Goal: Use online tool/utility: Use online tool/utility

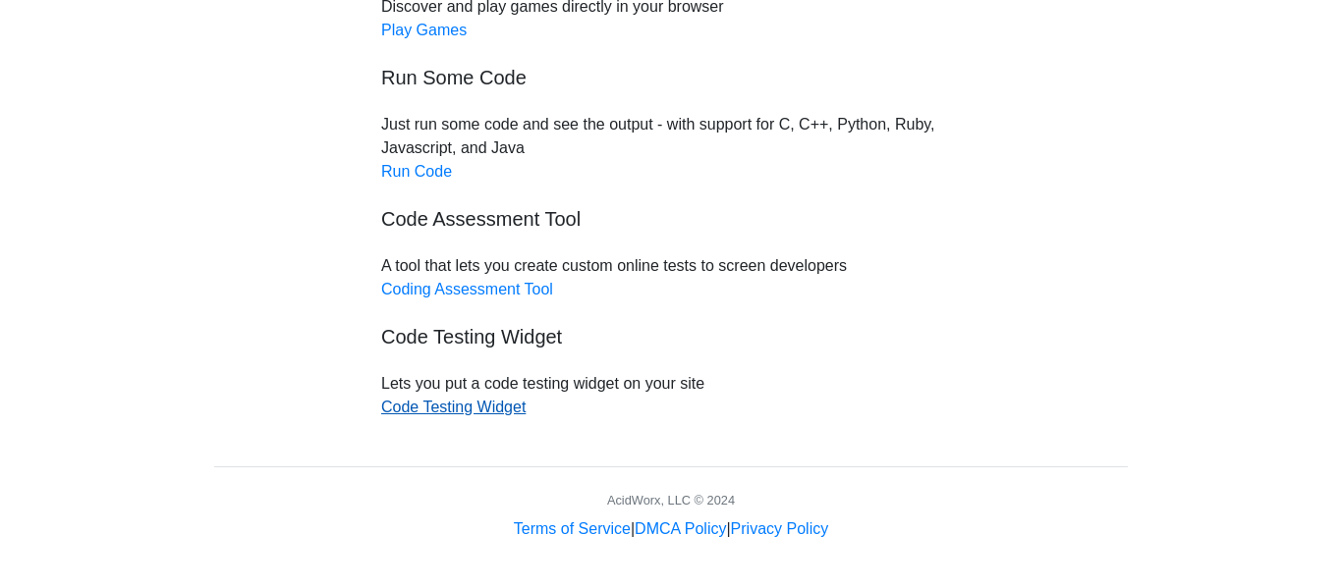
scroll to position [162, 0]
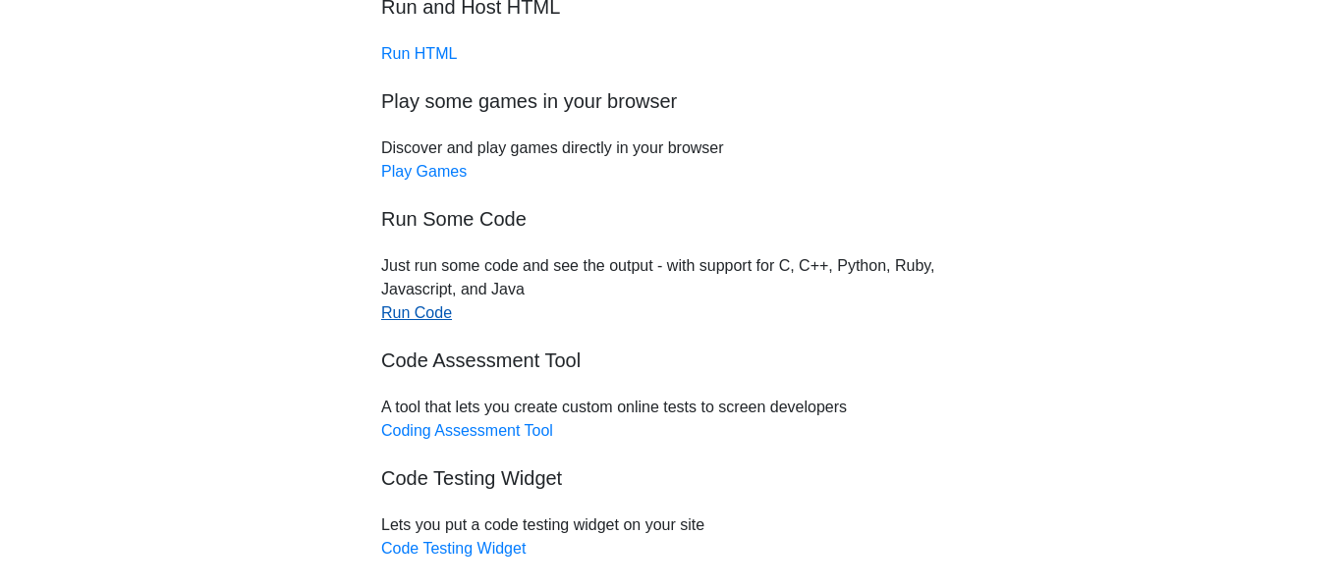
click at [421, 321] on link "Run Code" at bounding box center [416, 313] width 71 height 17
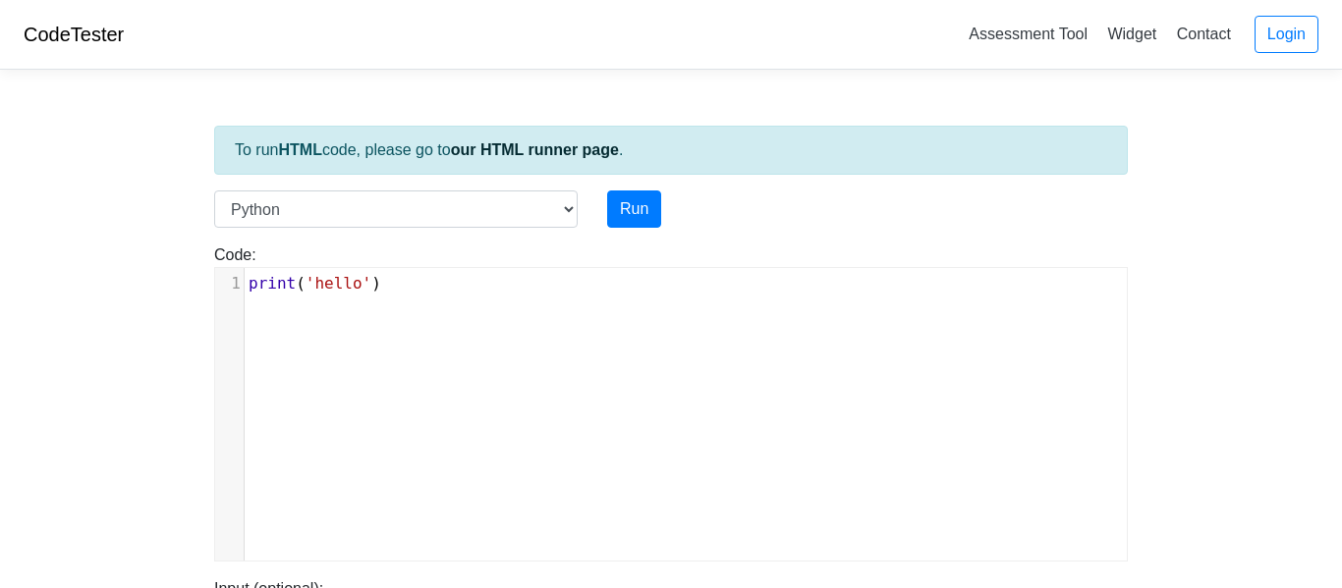
click at [411, 293] on pre "print ( 'hello' )" at bounding box center [686, 284] width 882 height 24
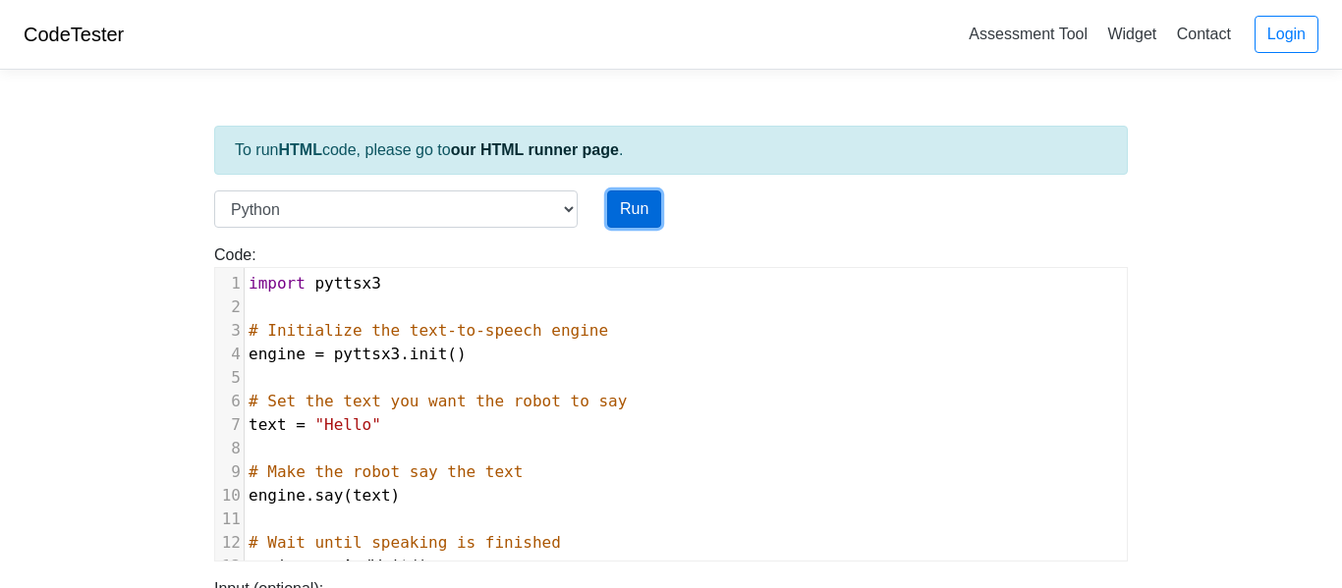
click at [635, 196] on button "Run" at bounding box center [634, 209] width 54 height 37
click at [641, 210] on button "Run" at bounding box center [634, 209] width 54 height 37
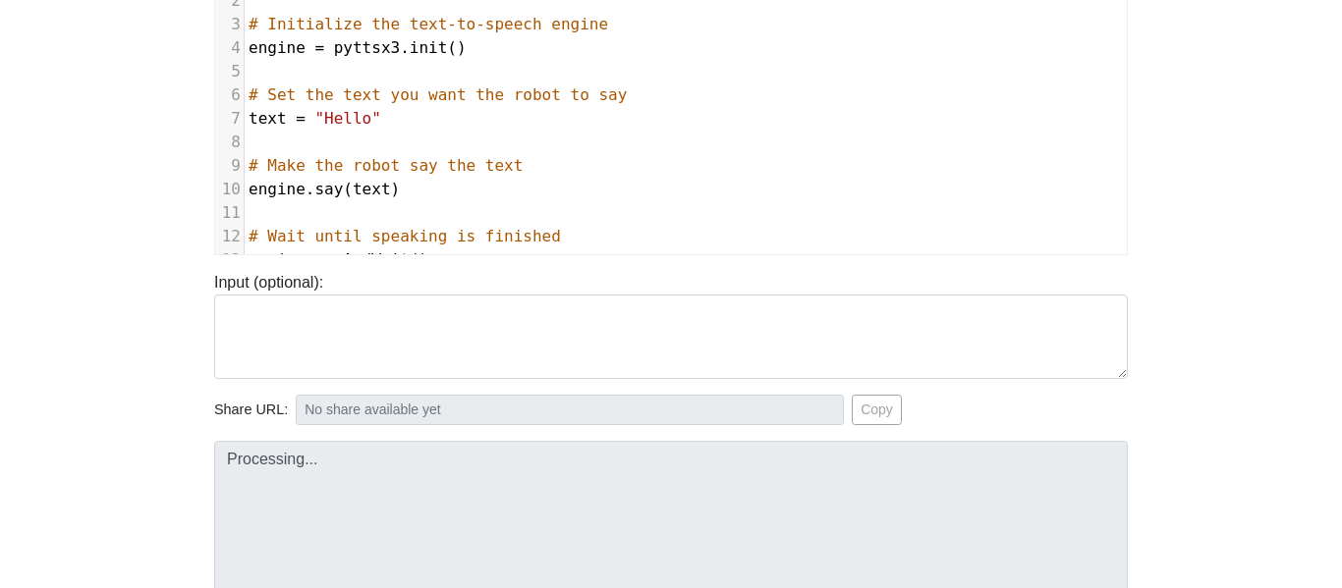
scroll to position [310, 0]
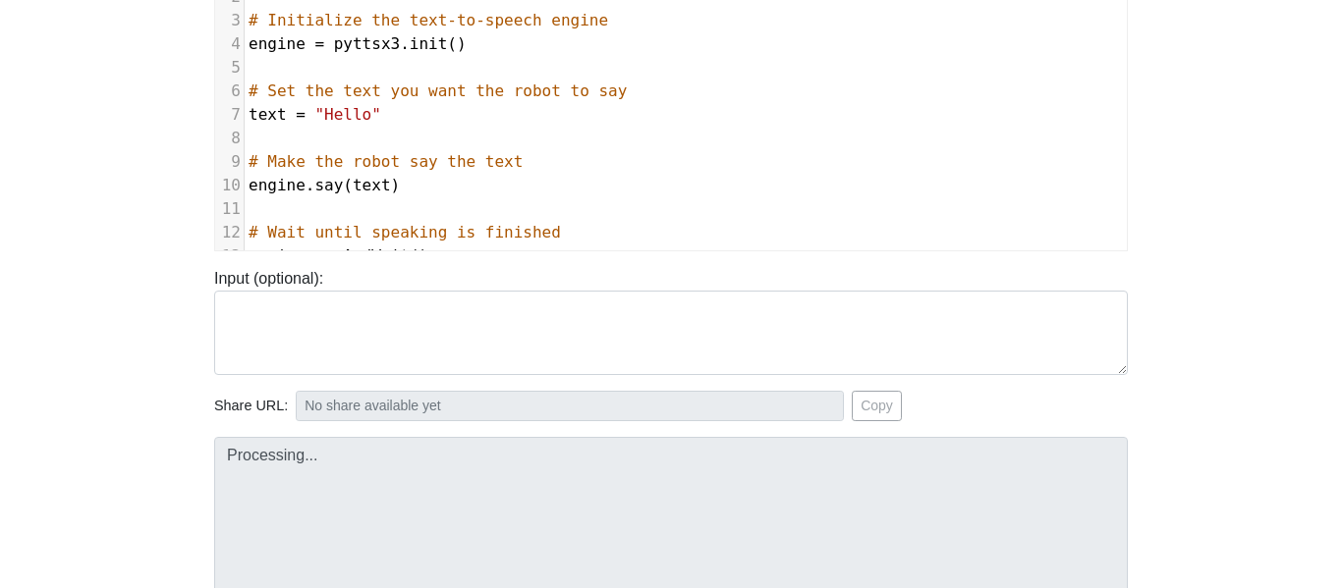
type input "[URL][DOMAIN_NAME]"
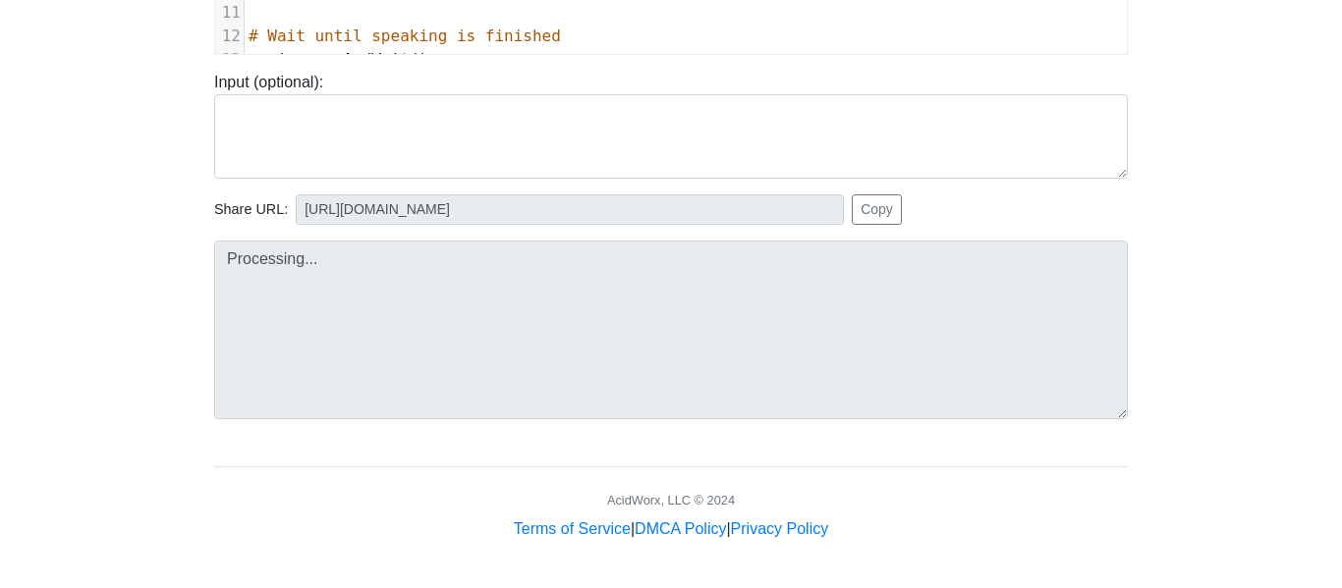
scroll to position [0, 0]
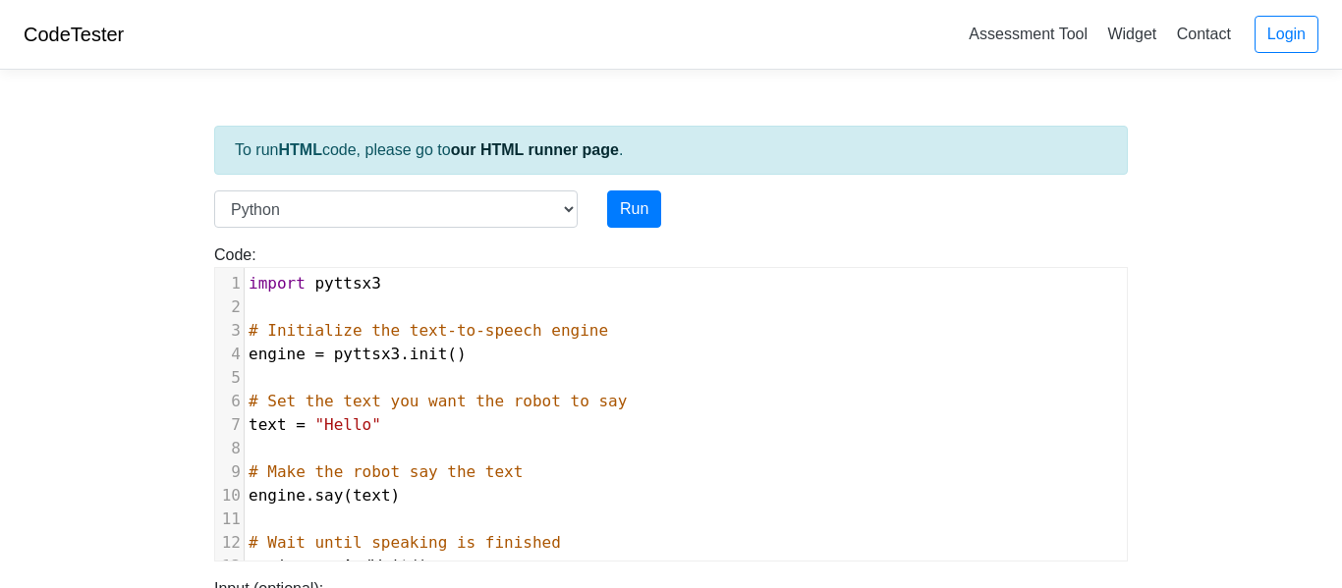
click at [483, 314] on pre "​" at bounding box center [686, 308] width 882 height 24
type textarea "import pyttsx3 # Initialize the text-to-speech engine engine = pyttsx3.init() #…"
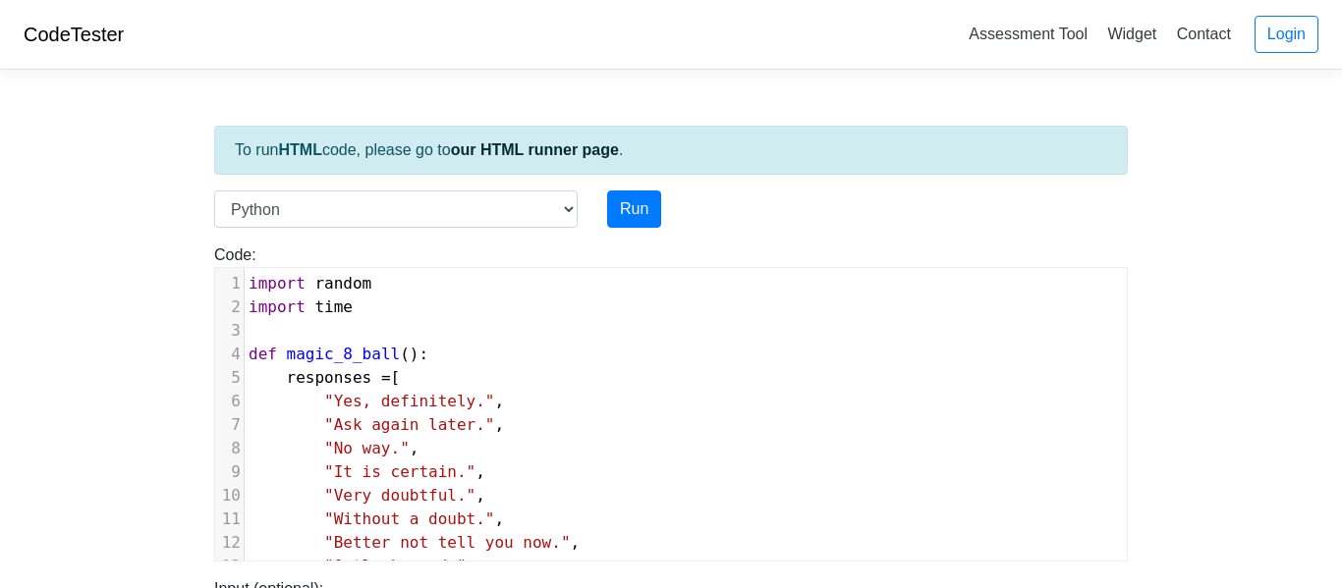
scroll to position [399, 0]
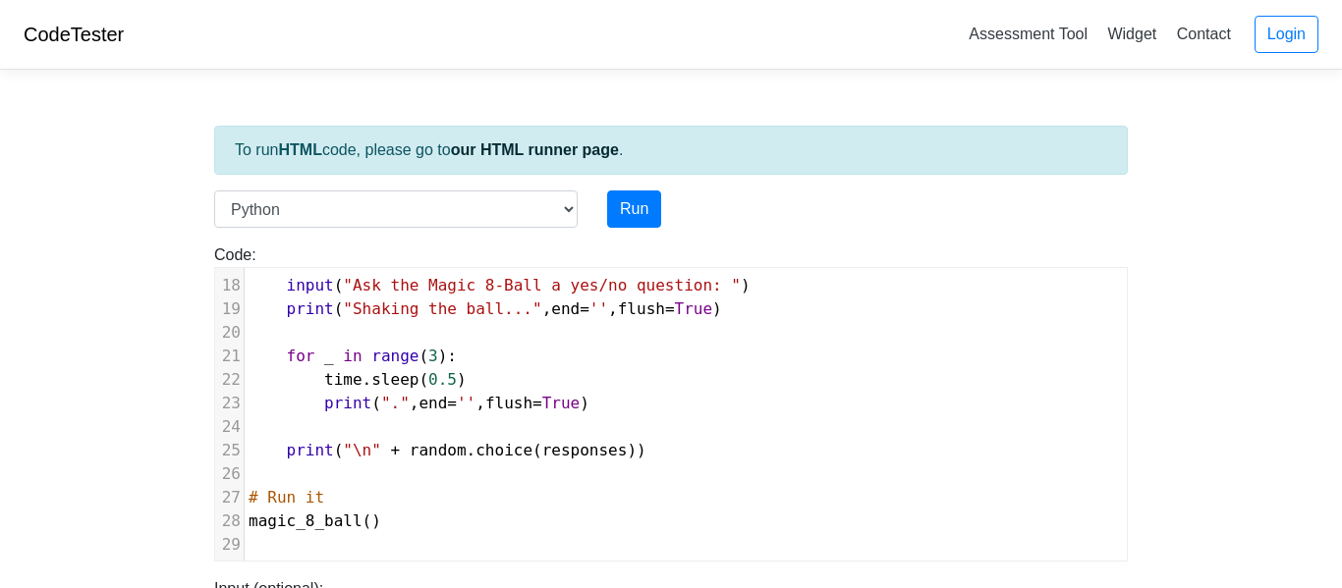
click at [650, 241] on div "Code: print('hello') x 1 29 1 import random 2 import time 3 ​ 4 def magic_8_bal…" at bounding box center [670, 395] width 943 height 334
click at [630, 201] on button "Run" at bounding box center [634, 209] width 54 height 37
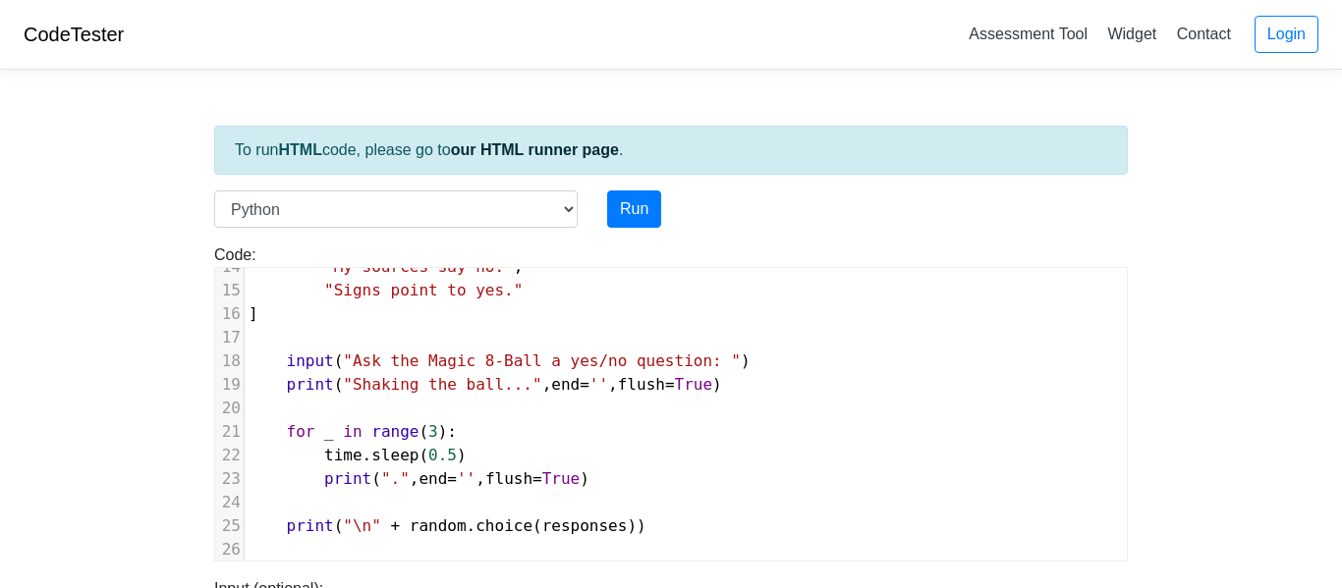
scroll to position [0, 0]
